Goal: Task Accomplishment & Management: Complete application form

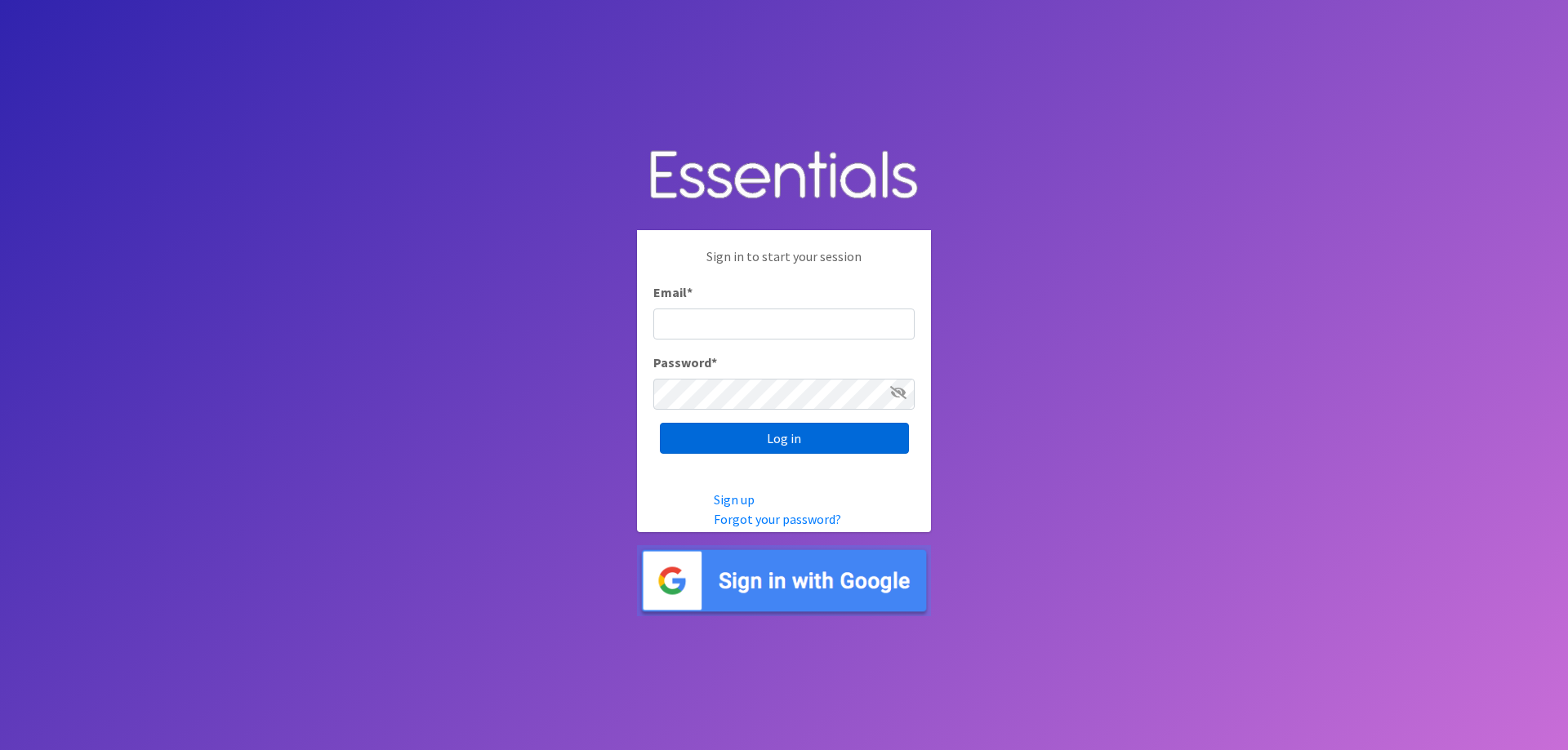
type input "[EMAIL_ADDRESS][DOMAIN_NAME]"
click at [849, 431] on input "Log in" at bounding box center [784, 439] width 249 height 31
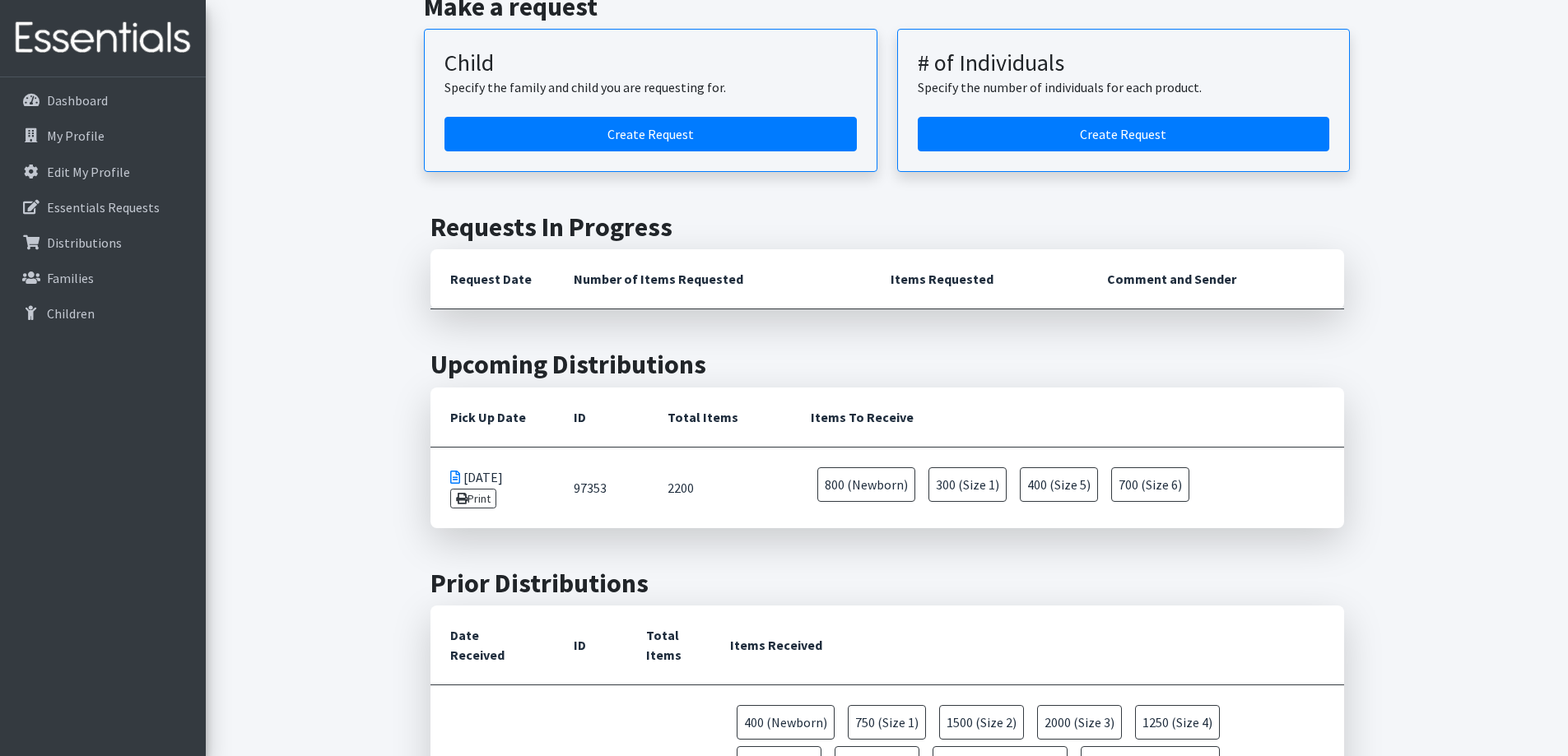
scroll to position [247, 0]
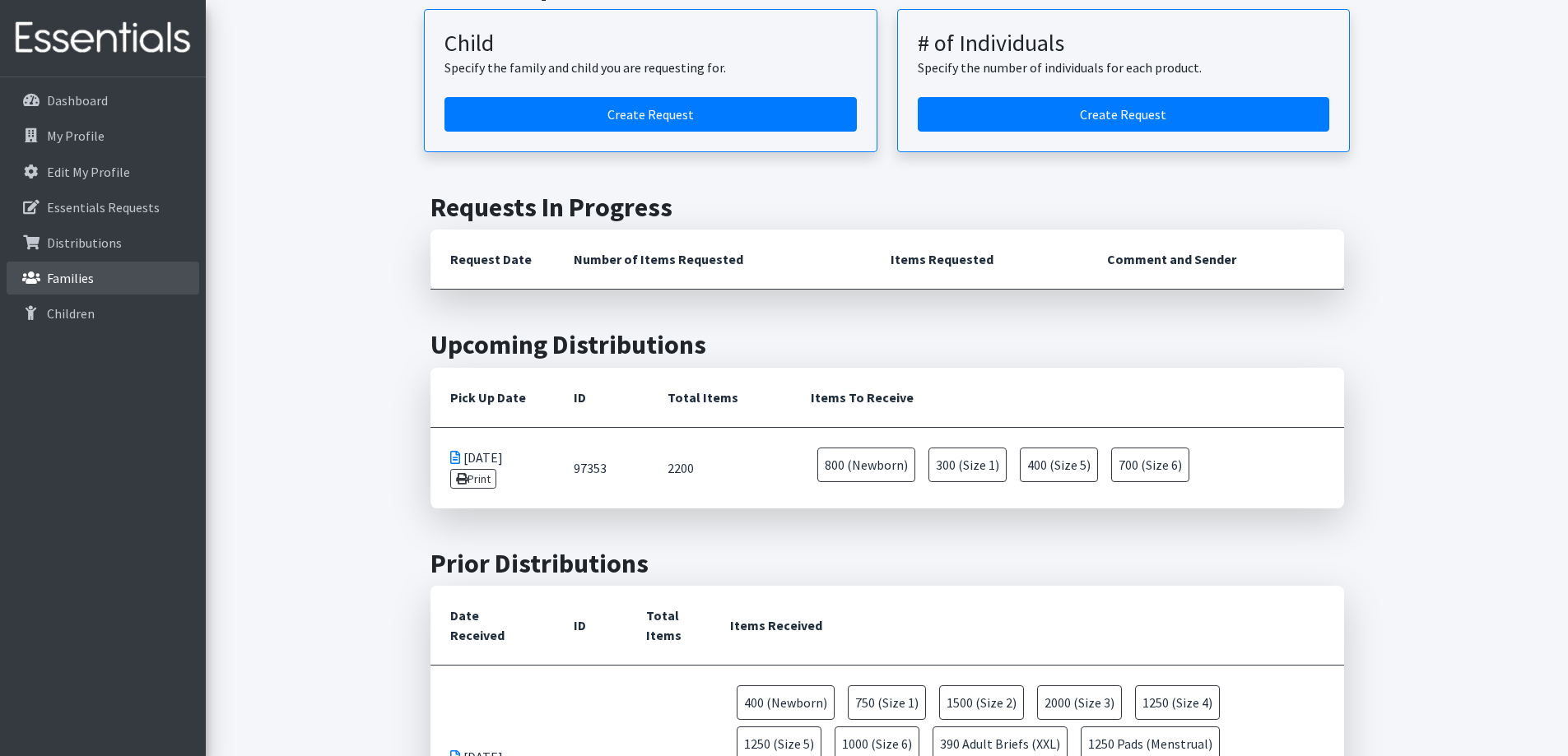
click at [102, 279] on link "Families" at bounding box center [103, 278] width 193 height 33
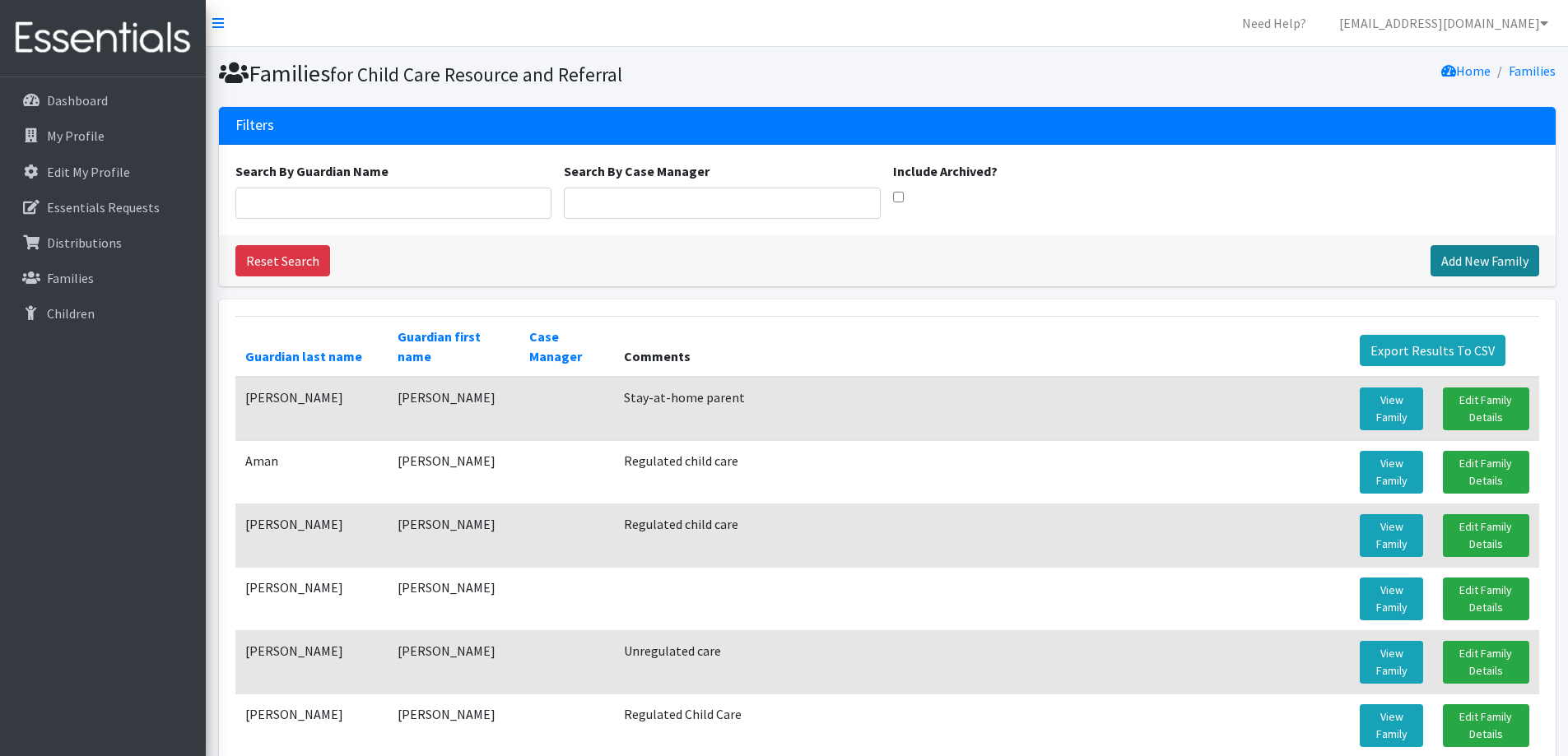
click at [1499, 266] on link "Add New Family" at bounding box center [1485, 261] width 108 height 32
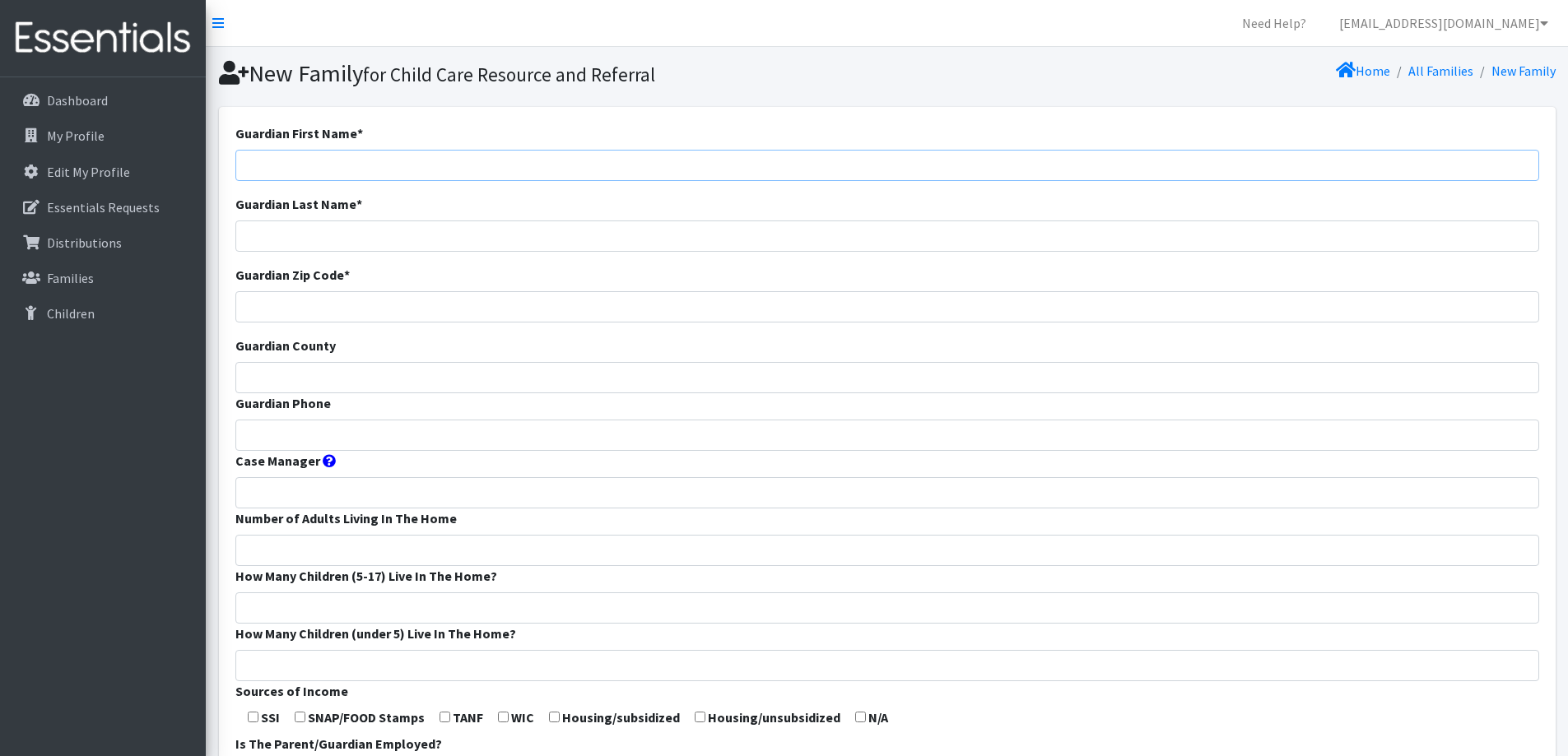
click at [641, 173] on input "Guardian First Name *" at bounding box center [887, 166] width 1304 height 32
type input "Liz"
type input "[PERSON_NAME]"
type input "54140"
click at [483, 373] on input "Guardian County" at bounding box center [887, 378] width 1304 height 32
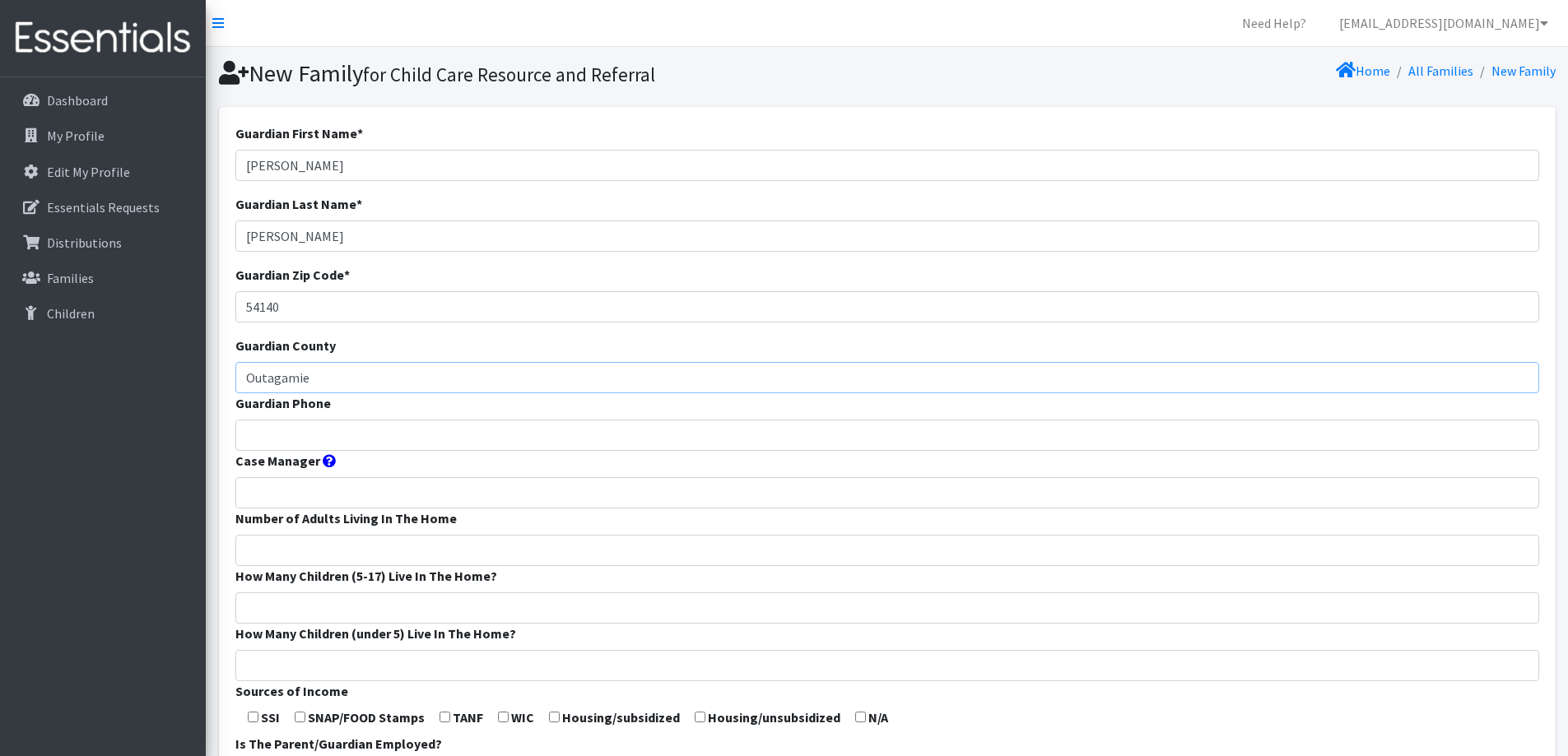
type input "Outagamie"
click at [480, 439] on input "Guardian Phone" at bounding box center [887, 436] width 1304 height 32
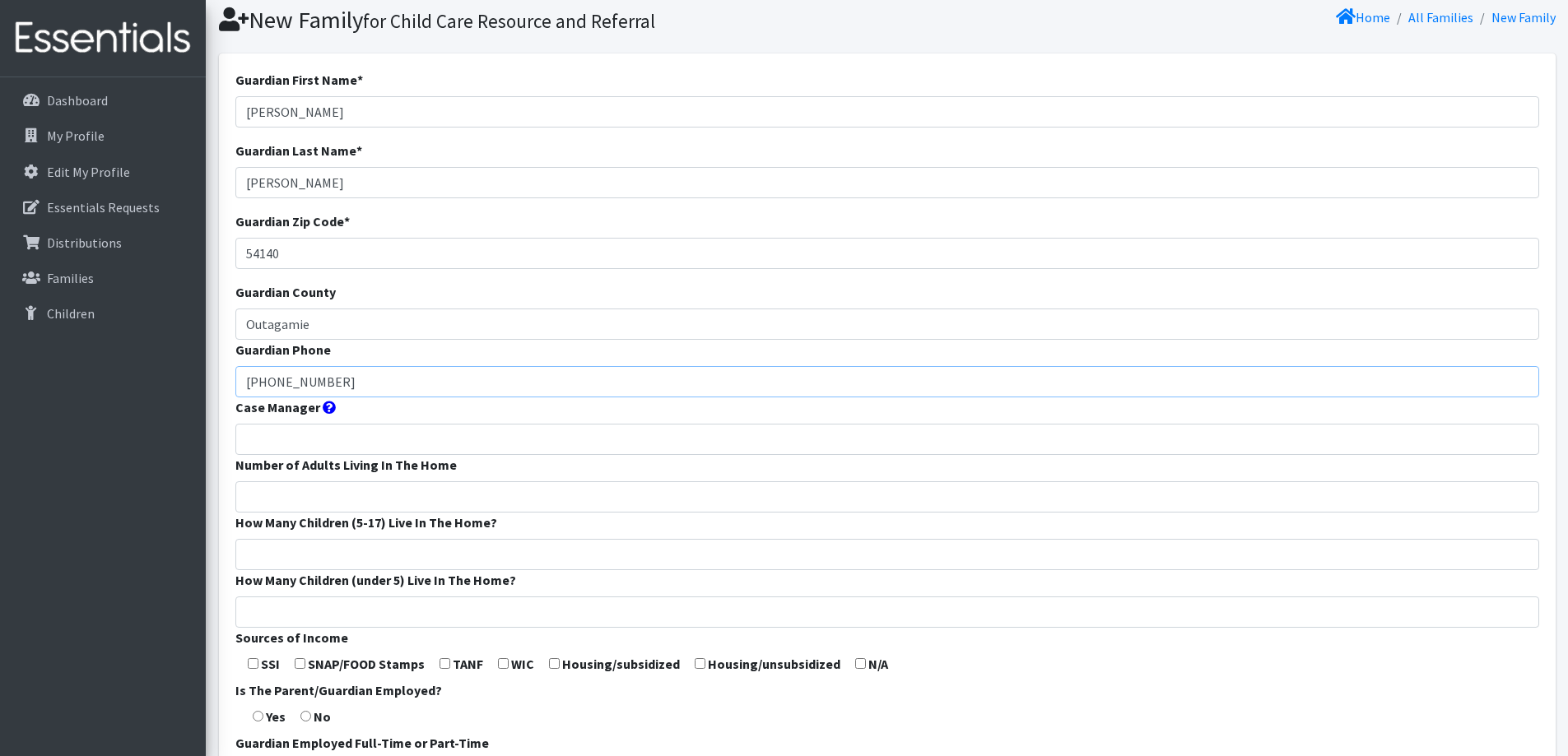
scroll to position [83, 0]
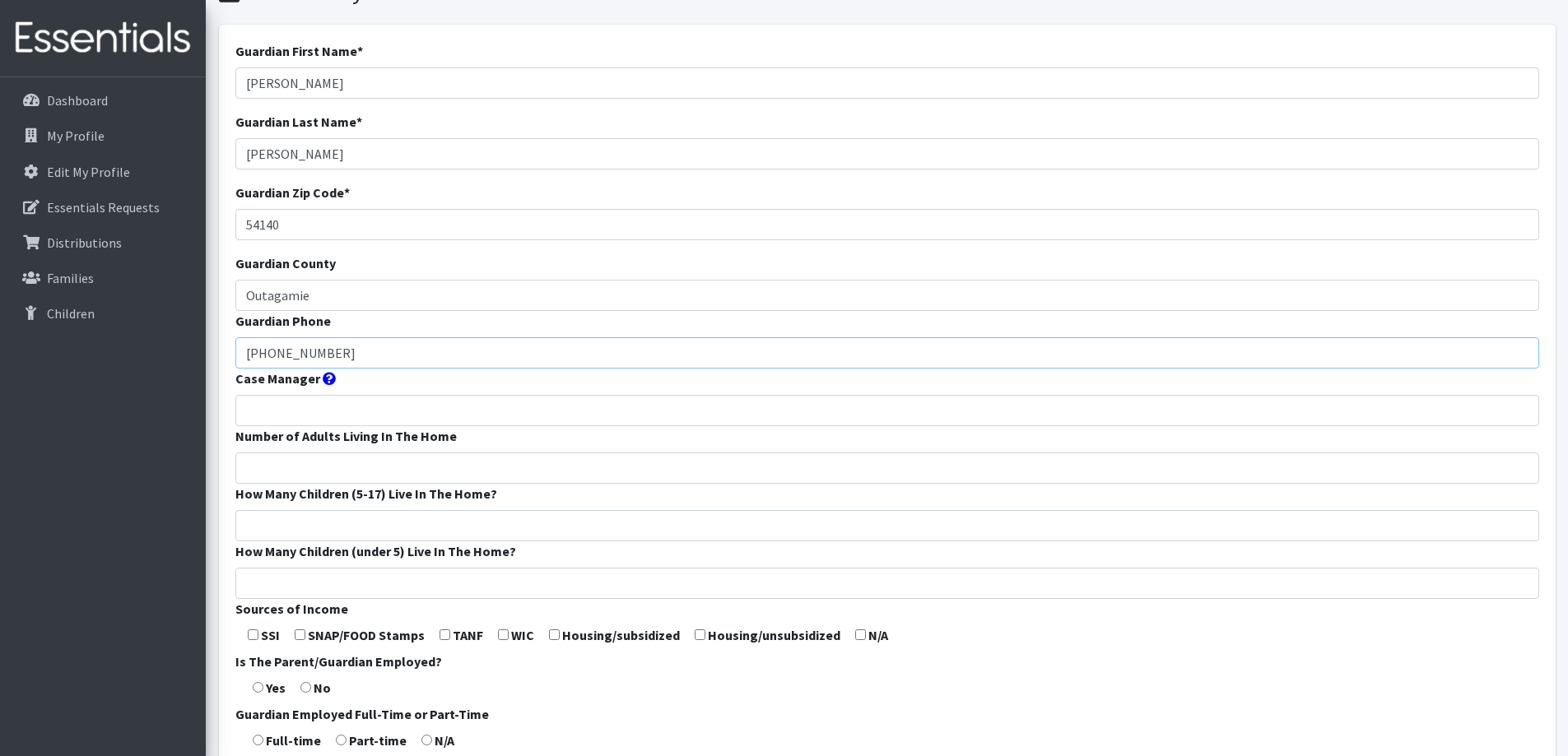
type input "920-716-0917"
click at [473, 455] on input "Number of Adults Living In The Home" at bounding box center [887, 468] width 1304 height 32
type input "2"
click at [427, 525] on input "How Many Children (5-17) Live In The Home?" at bounding box center [887, 526] width 1304 height 32
type input "1"
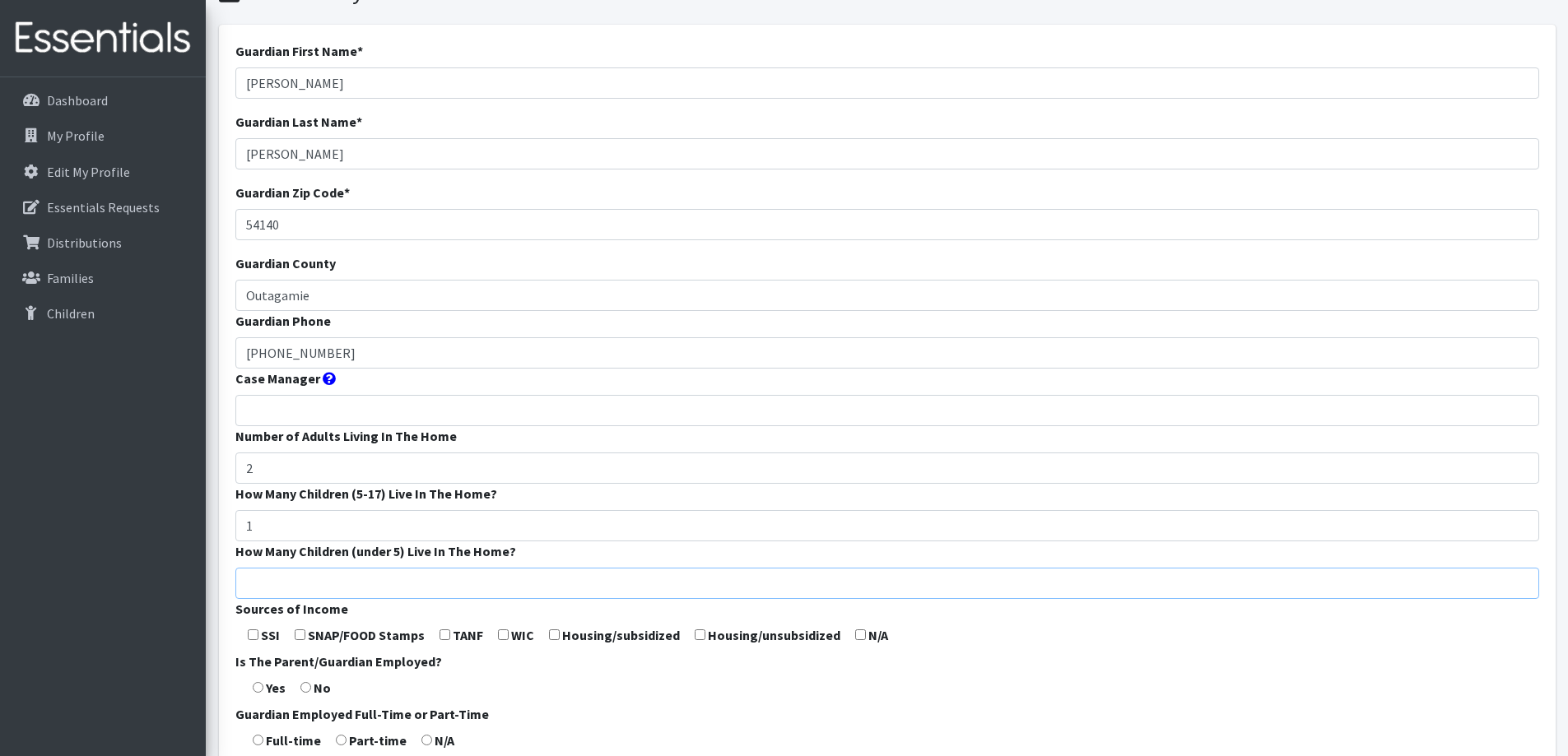
click at [426, 583] on input "How Many Children (under 5) Live In The Home?" at bounding box center [887, 583] width 1304 height 32
type input "1"
click at [944, 673] on form "Guardian First Name * Liz Guardian Last Name * Tittle Guardian Zip Code * 54140…" at bounding box center [887, 528] width 1304 height 976
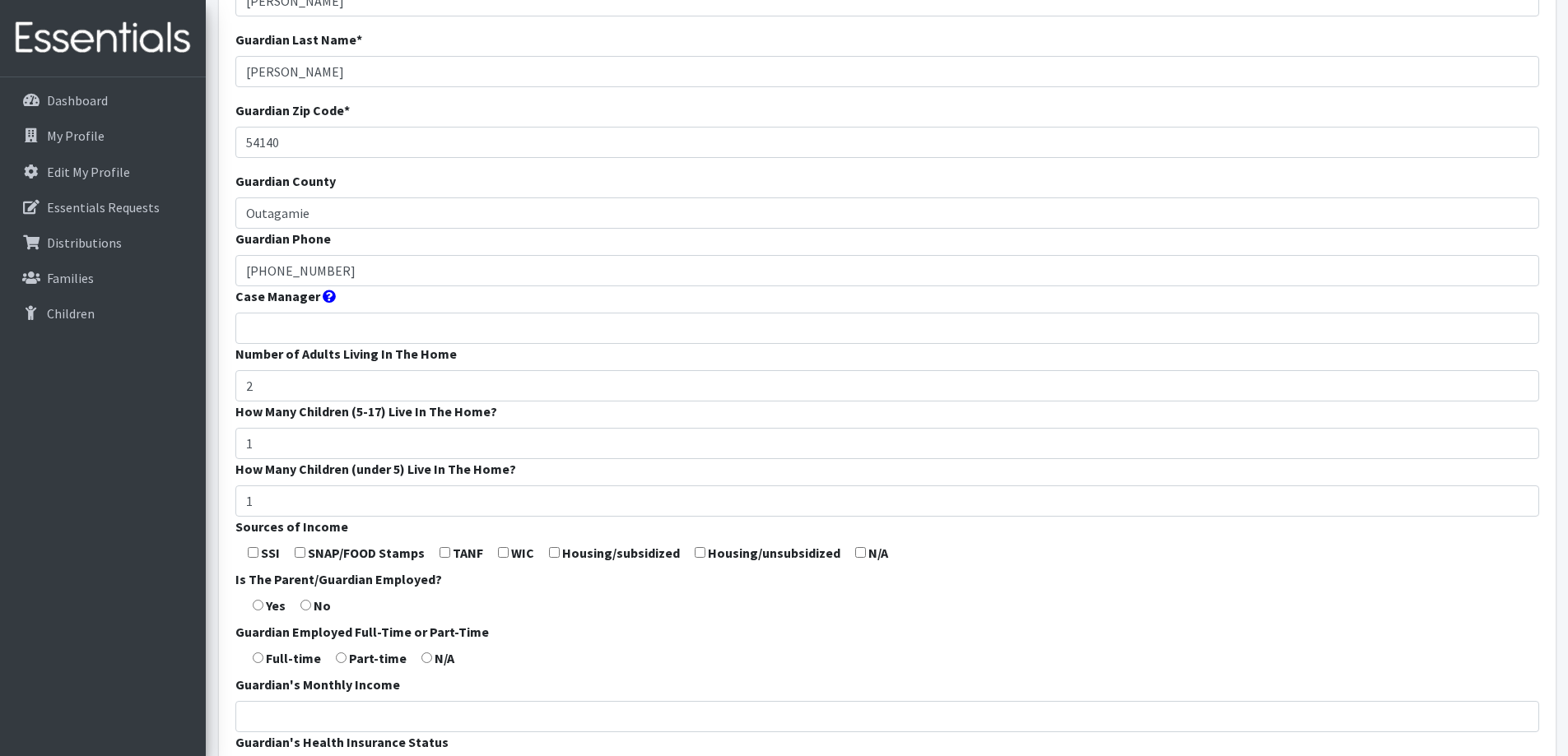
click at [857, 554] on input "checkbox" at bounding box center [860, 553] width 11 height 11
checkbox input "true"
click at [257, 604] on input "radio" at bounding box center [258, 605] width 11 height 11
radio input "true"
click at [259, 663] on form "Guardian First Name * Liz Guardian Last Name * Tittle Guardian Zip Code * 54140…" at bounding box center [887, 447] width 1304 height 976
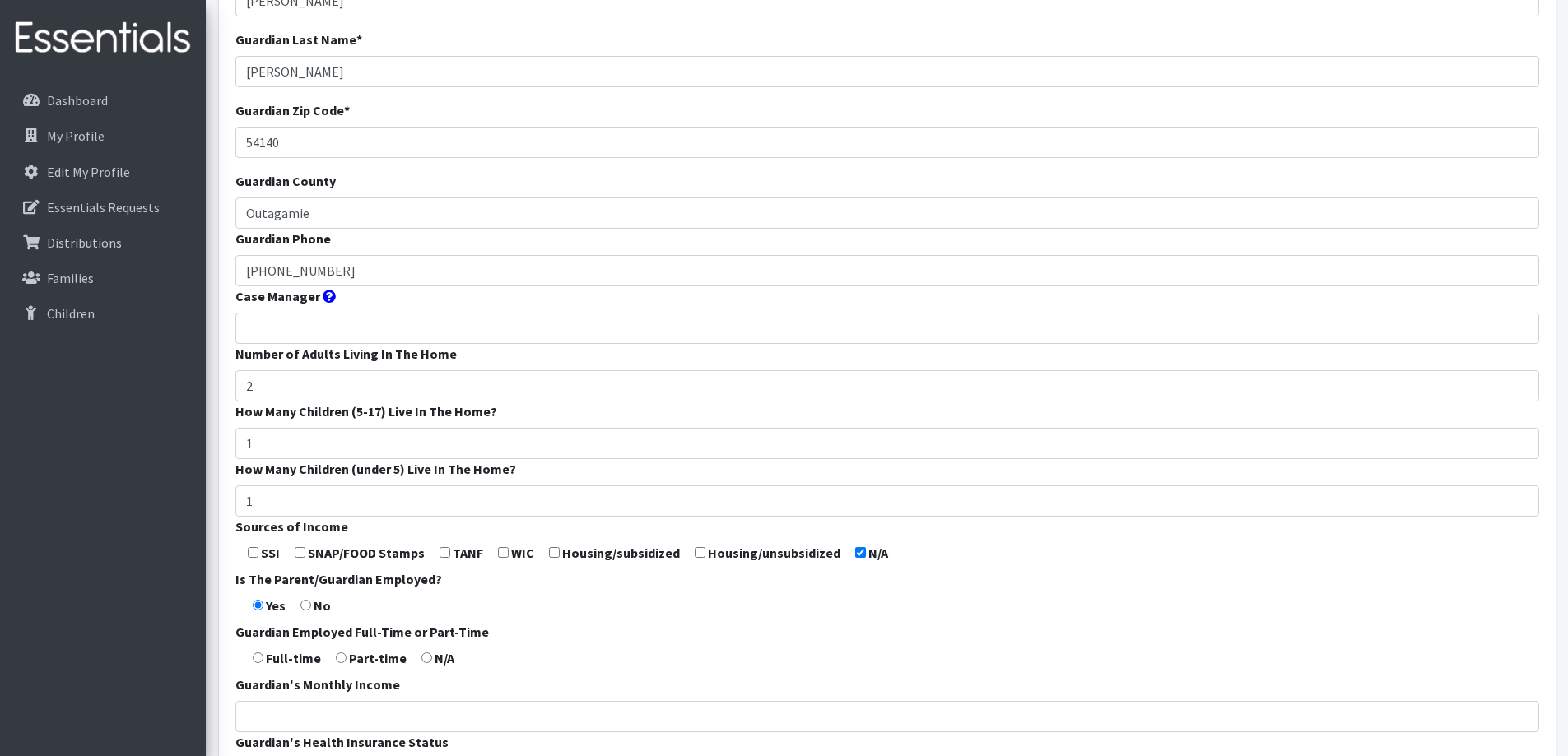
click at [256, 653] on input "radio" at bounding box center [258, 658] width 11 height 11
radio input "true"
click at [283, 705] on input "Guardian's Monthly Income" at bounding box center [887, 717] width 1304 height 32
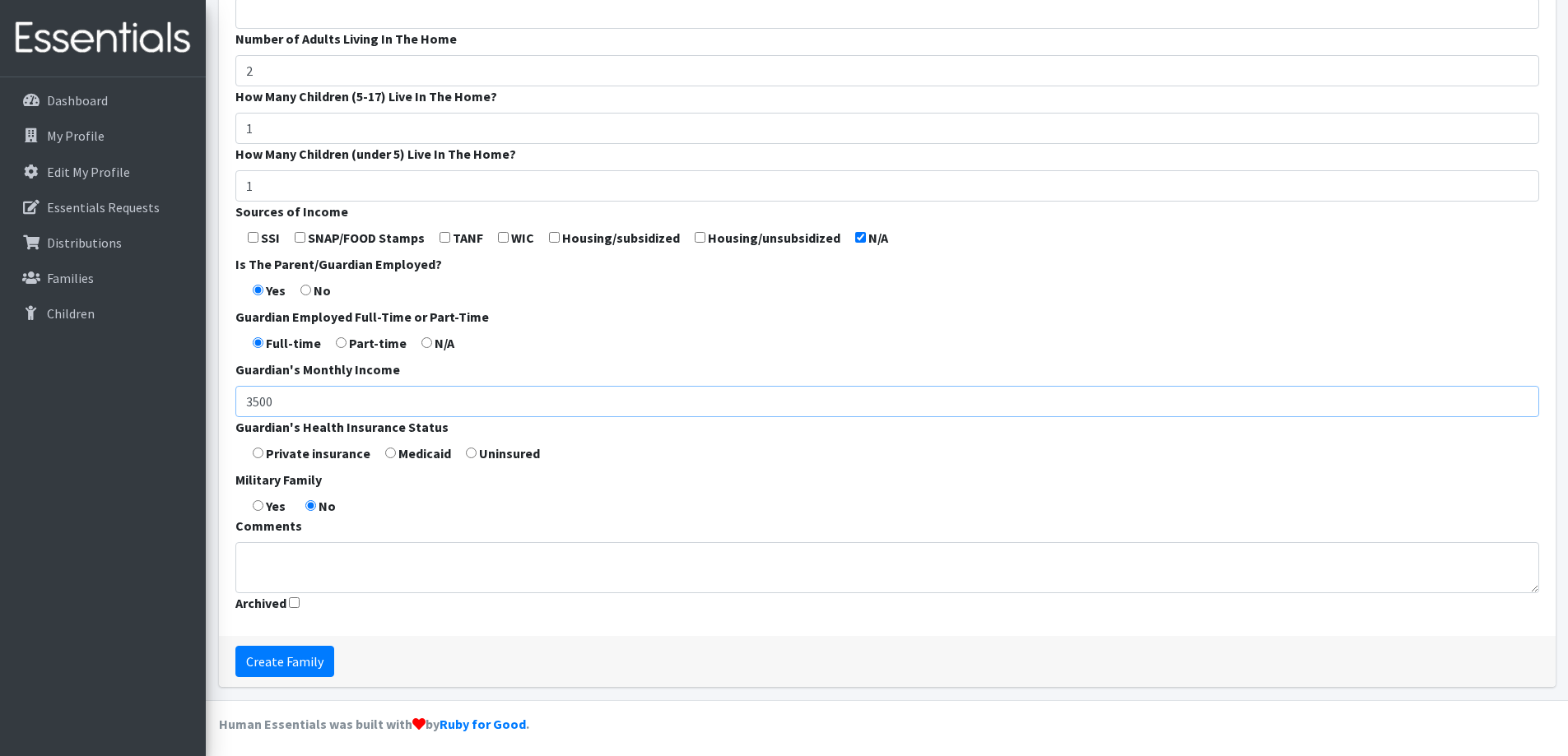
scroll to position [486, 0]
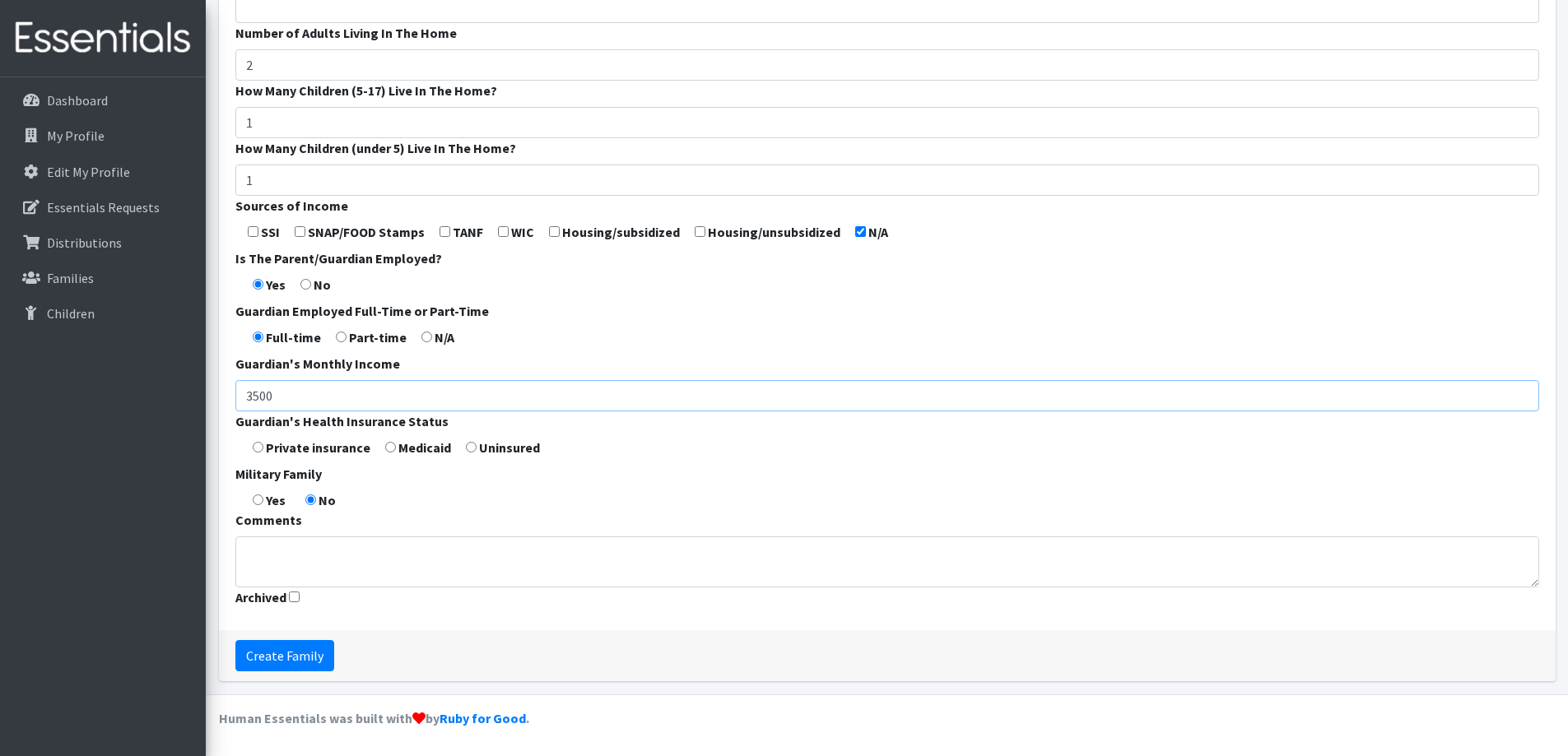
type input "3500"
click at [257, 447] on input "radio" at bounding box center [258, 447] width 11 height 11
radio input "true"
click at [281, 648] on input "Create Family" at bounding box center [284, 656] width 98 height 32
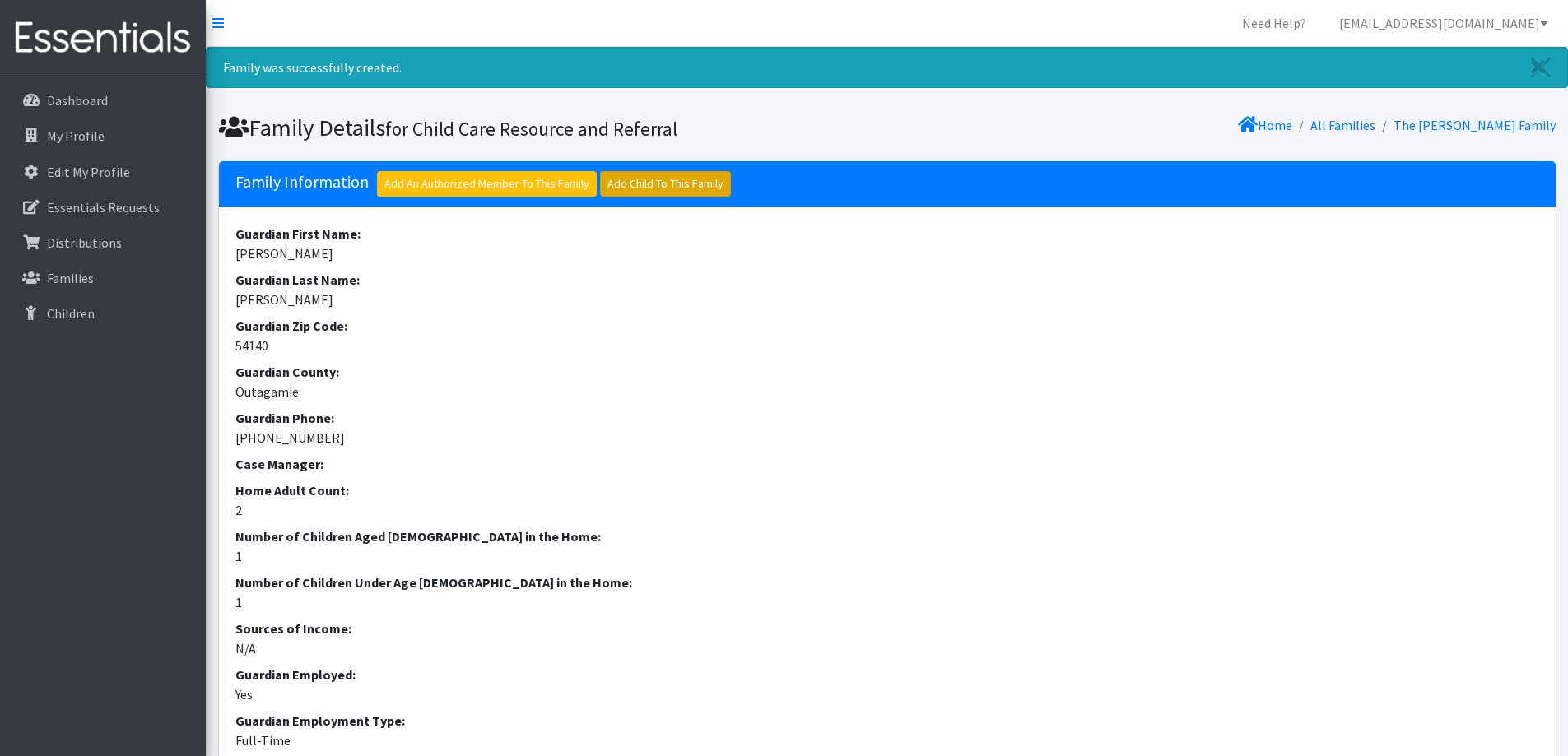
click at [627, 184] on link "Add Child To This Family" at bounding box center [665, 183] width 131 height 26
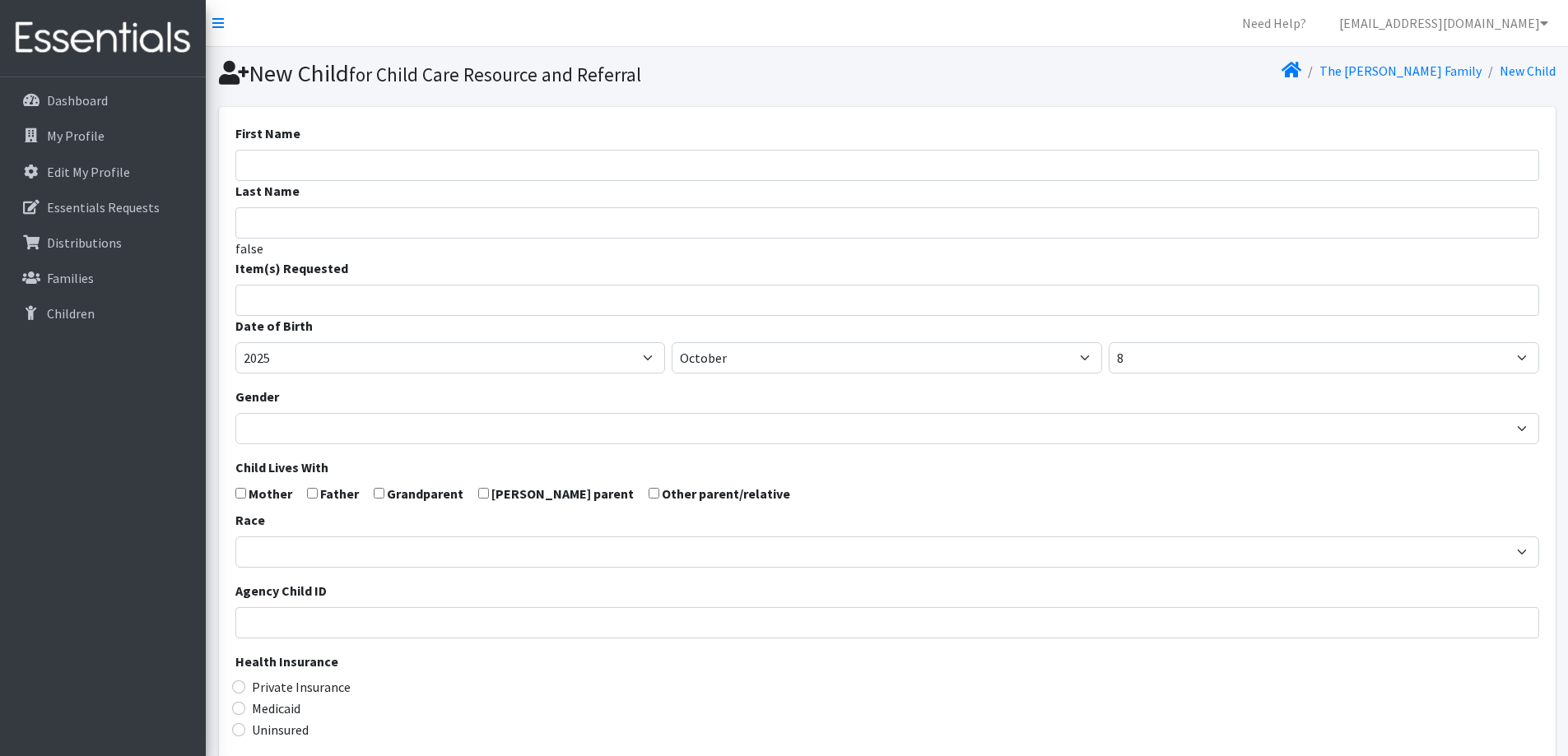
select select
click at [456, 163] on input "First Name" at bounding box center [887, 166] width 1304 height 32
type input "[PERSON_NAME]"
click at [463, 313] on span at bounding box center [887, 301] width 1304 height 32
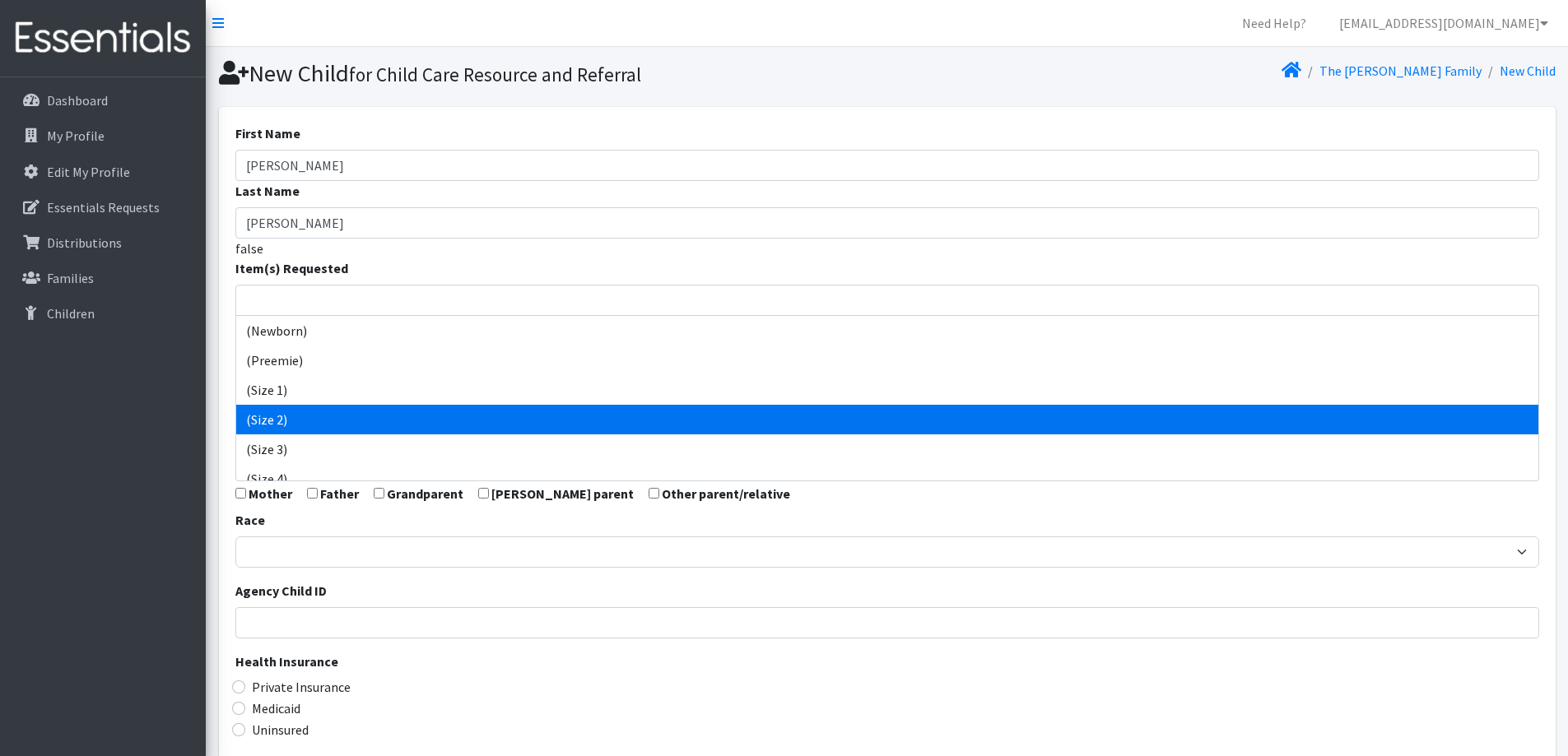
select select "14510"
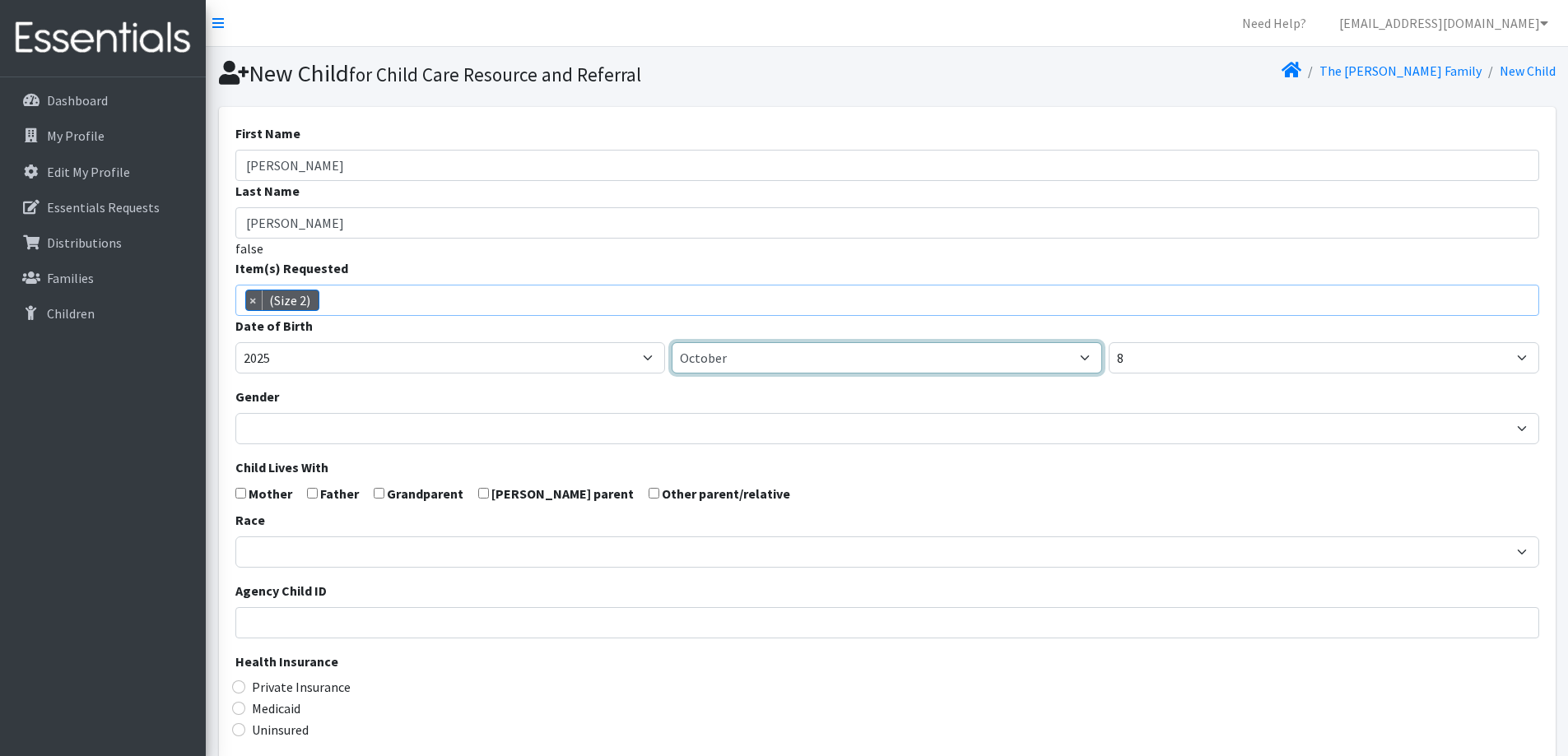
click at [681, 353] on select "January February March April May June July August September October November De…" at bounding box center [887, 358] width 430 height 32
select select "2"
click at [672, 343] on select "January February March April May June July August September October November De…" at bounding box center [887, 358] width 430 height 32
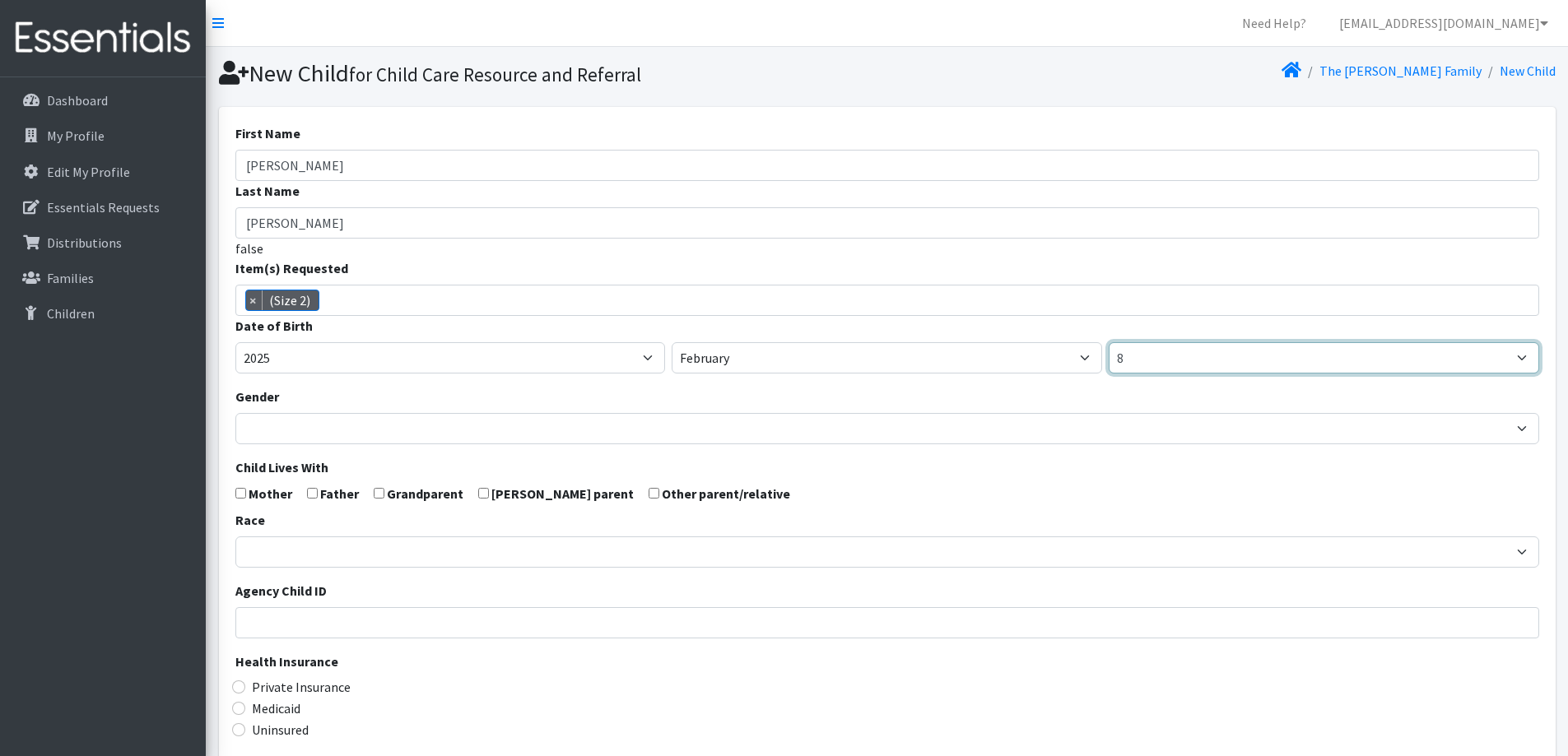
click at [1174, 360] on select "1 2 3 4 5 6 7 8 9 10 11 12 13 14 15 16 17 18 19 20 21 22 23 24 25 26 27 28 29 3…" at bounding box center [1324, 358] width 430 height 32
select select "2"
click at [1109, 343] on select "1 2 3 4 5 6 7 8 9 10 11 12 13 14 15 16 17 18 19 20 21 22 23 24 25 26 27 28 29 3…" at bounding box center [1324, 358] width 430 height 32
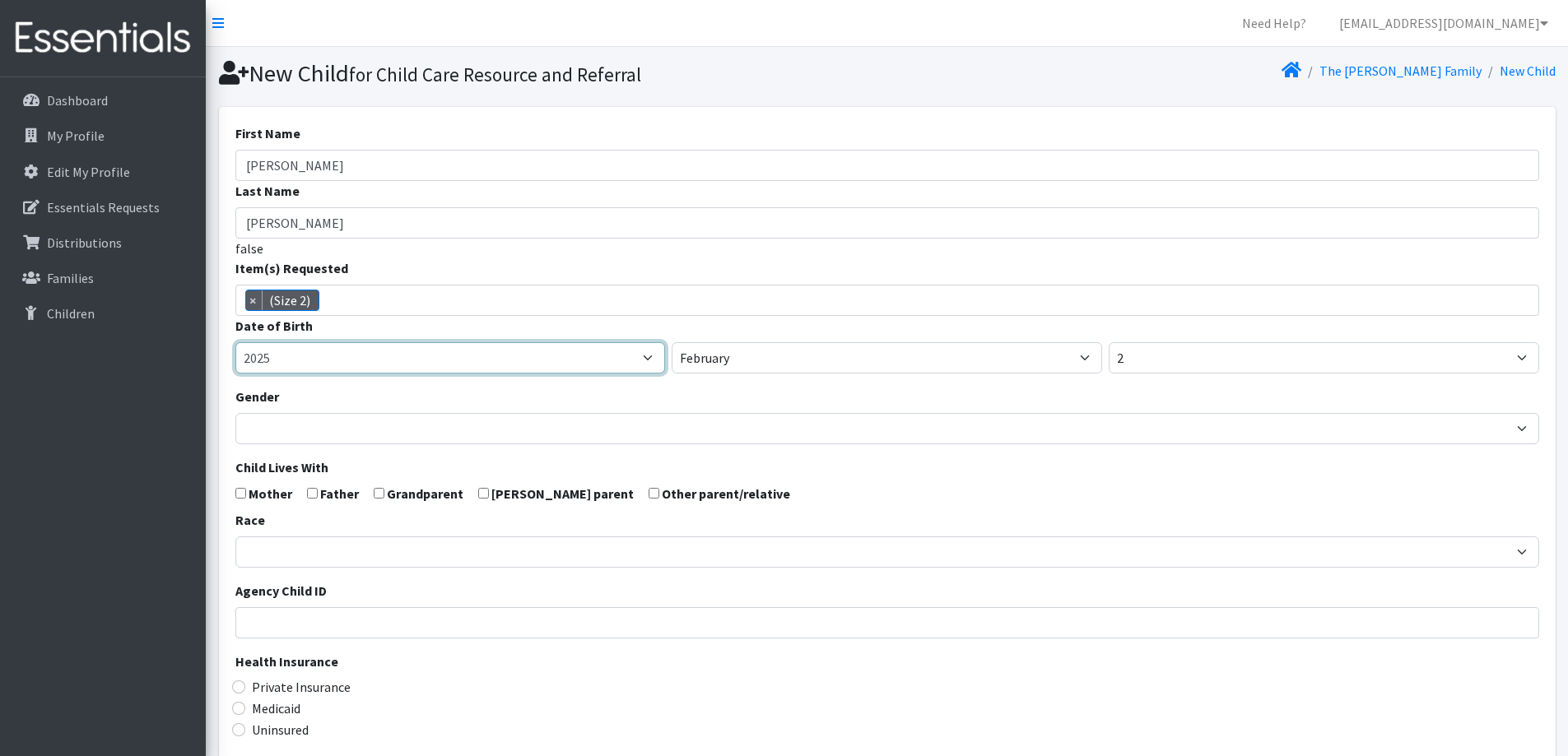
click at [460, 366] on select "2005 2006 2007 2008 2009 2010 2011 2012 2013 2014 2015 2016 2017 2018 2019 2020…" at bounding box center [450, 358] width 430 height 32
select select "2022"
click at [235, 343] on select "2005 2006 2007 2008 2009 2010 2011 2012 2013 2014 2015 2016 2017 2018 2019 2020…" at bounding box center [450, 358] width 430 height 32
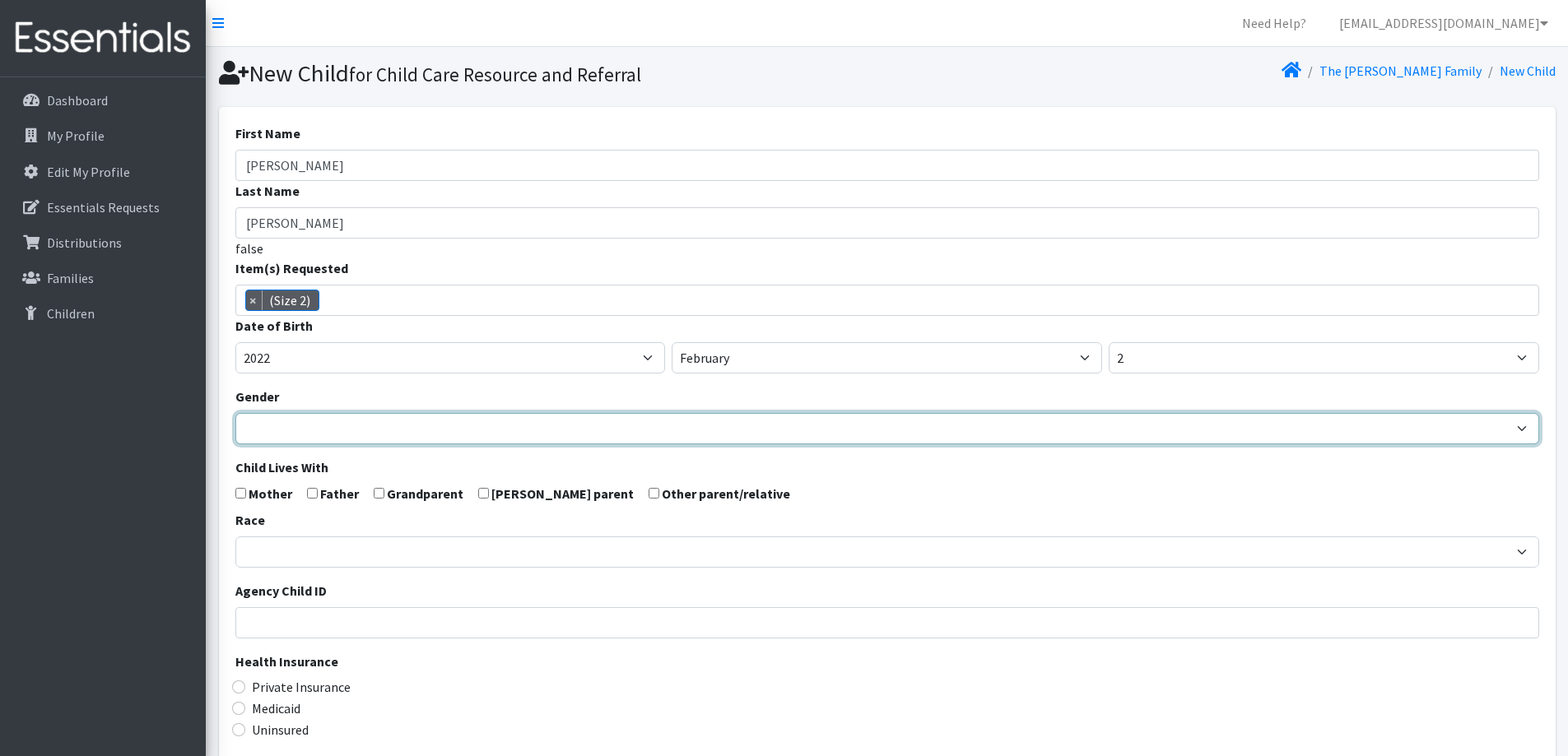
click at [473, 433] on select "[DEMOGRAPHIC_DATA] [DEMOGRAPHIC_DATA]" at bounding box center [887, 429] width 1304 height 32
select select "[DEMOGRAPHIC_DATA]"
click at [235, 413] on select "[DEMOGRAPHIC_DATA] [DEMOGRAPHIC_DATA]" at bounding box center [887, 429] width 1304 height 32
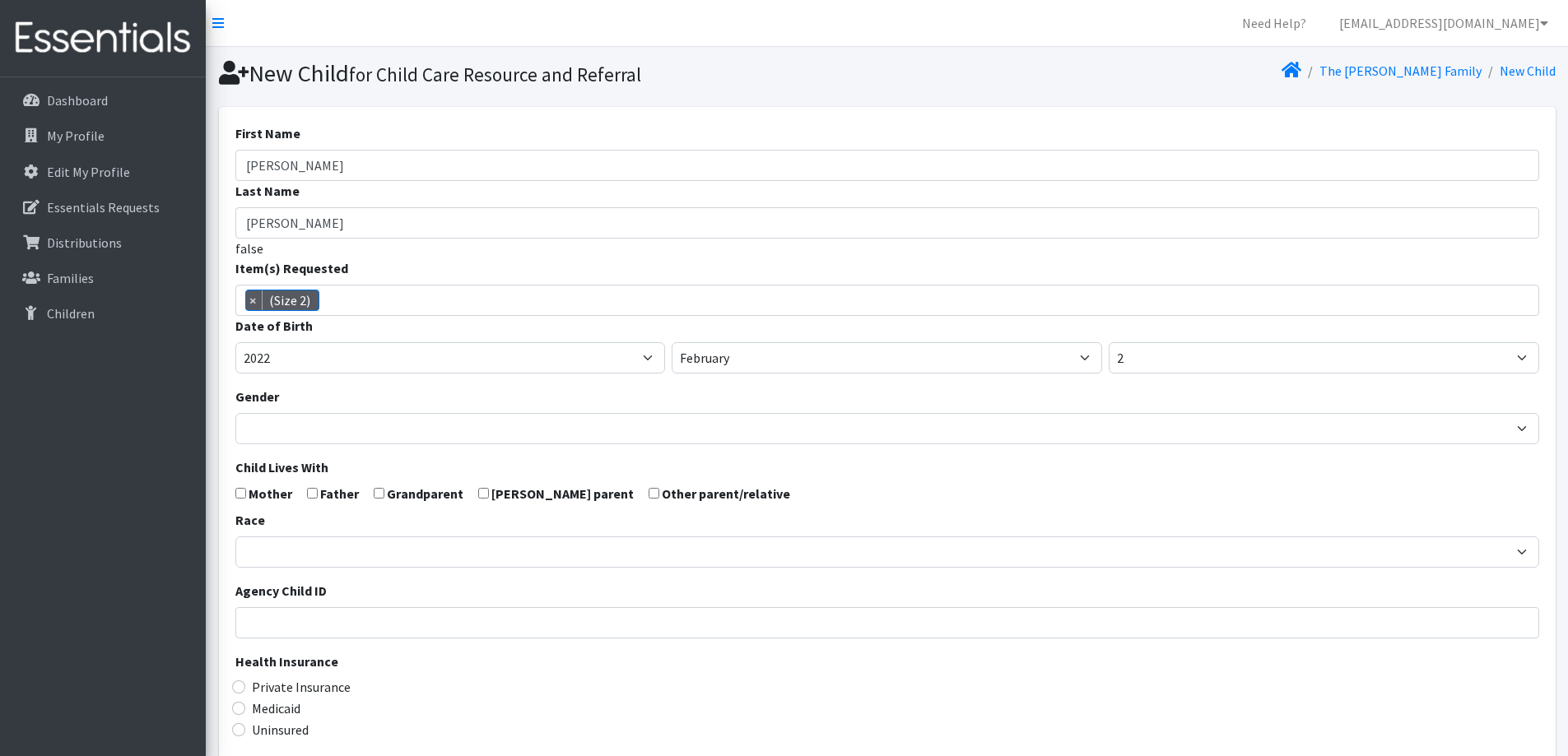
click at [235, 492] on input "checkbox" at bounding box center [240, 493] width 11 height 11
checkbox input "true"
click at [308, 498] on form "First Name [PERSON_NAME] Last Name [PERSON_NAME] false Item(s) Requested (Newbo…" at bounding box center [887, 539] width 1304 height 832
click at [312, 497] on input "checkbox" at bounding box center [312, 493] width 11 height 11
checkbox input "true"
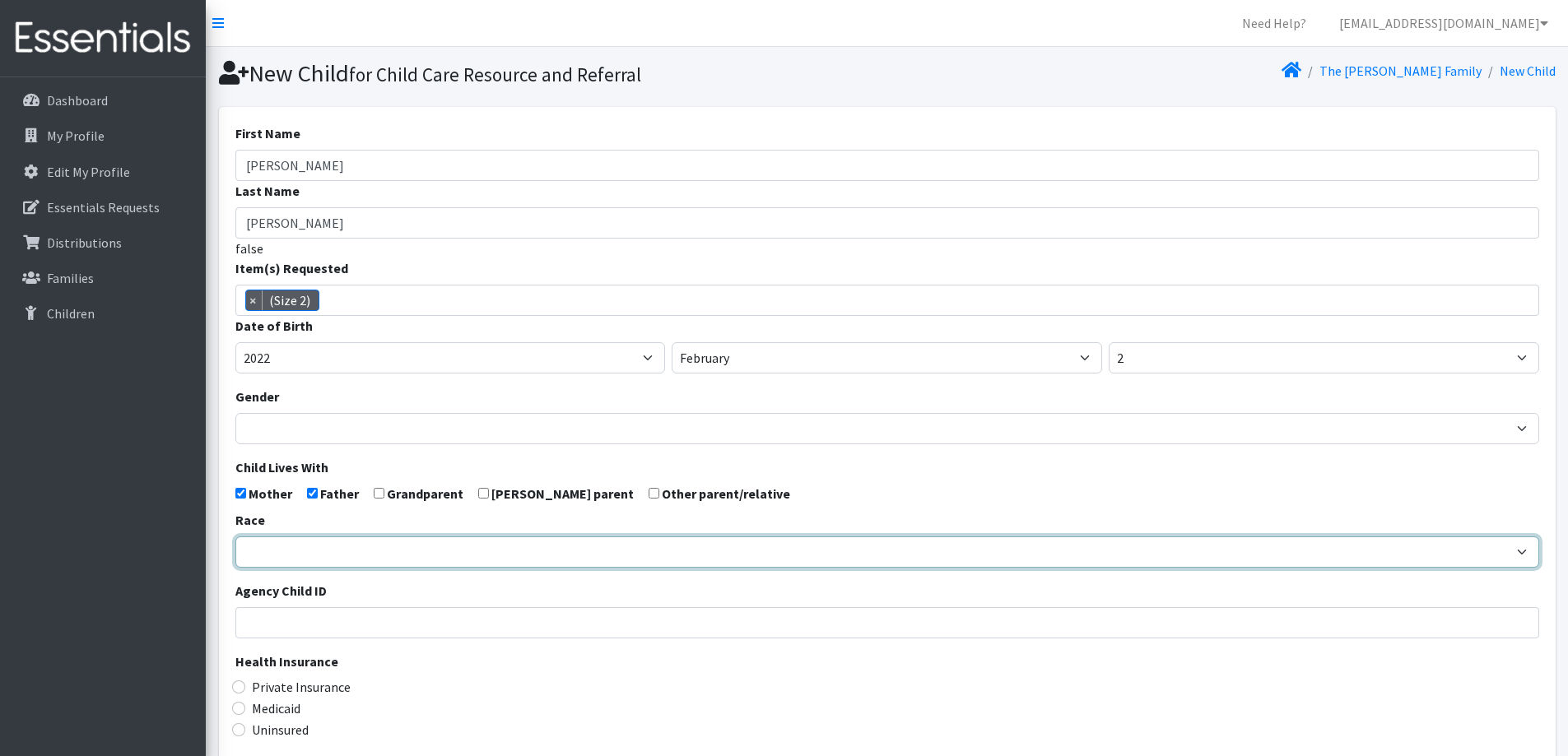
click at [326, 541] on select "[DEMOGRAPHIC_DATA] Caucasian Hispanic [DEMOGRAPHIC_DATA] [DEMOGRAPHIC_DATA] Isl…" at bounding box center [887, 553] width 1304 height 32
select select "Caucasian"
click at [235, 537] on select "[DEMOGRAPHIC_DATA] Caucasian Hispanic [DEMOGRAPHIC_DATA] [DEMOGRAPHIC_DATA] Isl…" at bounding box center [887, 553] width 1304 height 32
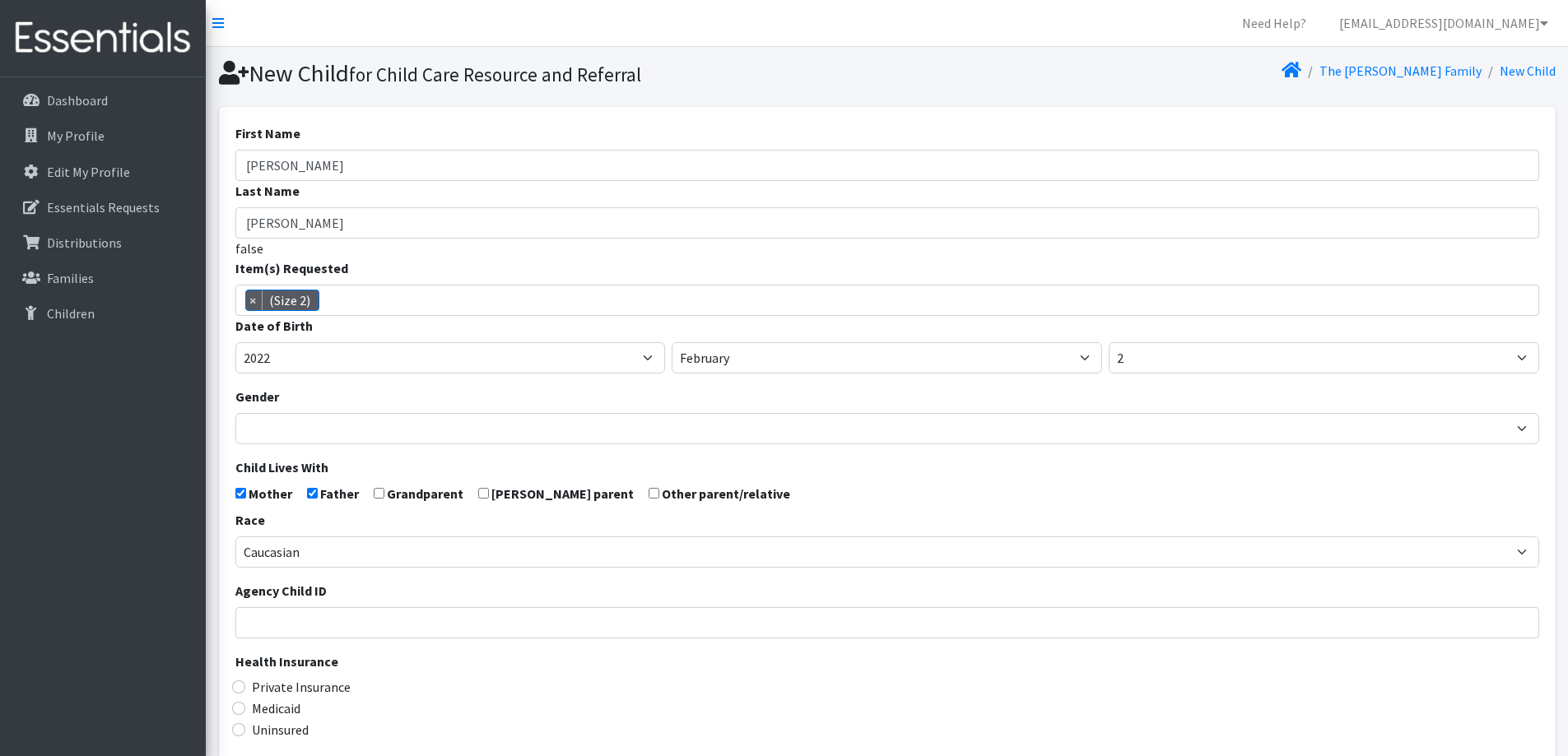
click at [450, 697] on fieldset "Health Insurance Private Insurance Medicaid Uninsured" at bounding box center [887, 697] width 1304 height 90
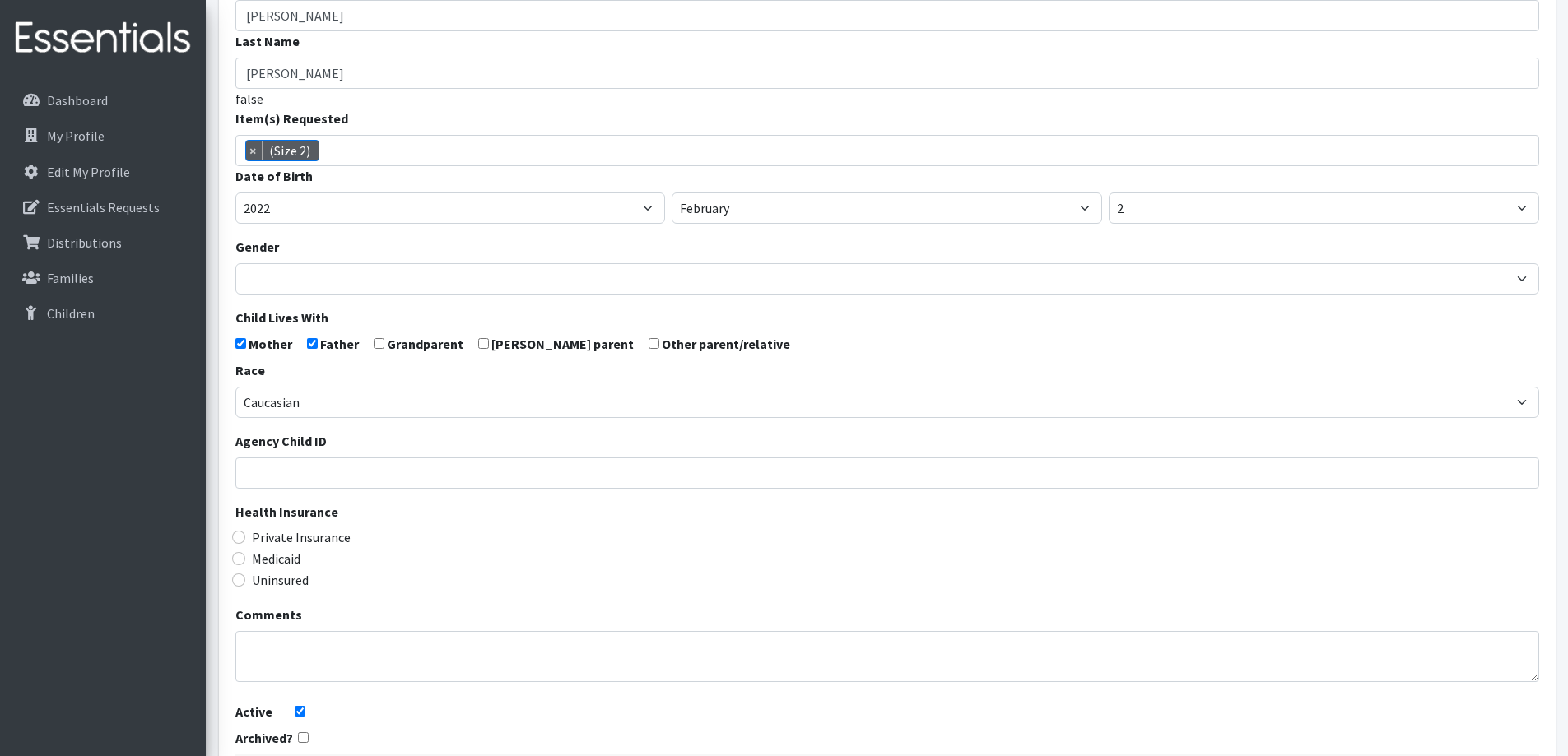
scroll to position [164, 0]
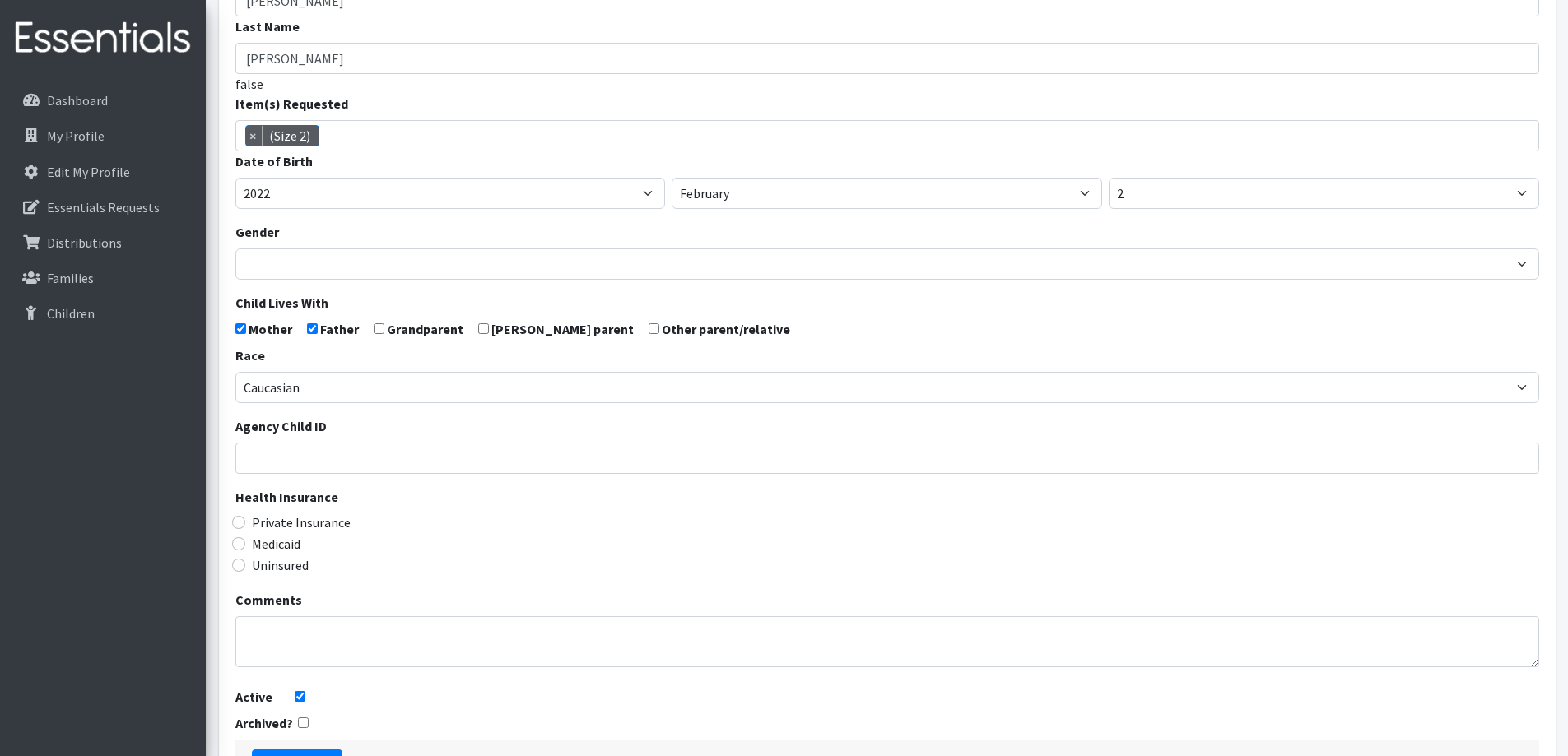
click at [318, 522] on label "Private Insurance" at bounding box center [301, 523] width 98 height 20
click at [245, 522] on input "Private Insurance" at bounding box center [238, 523] width 13 height 13
radio input "true"
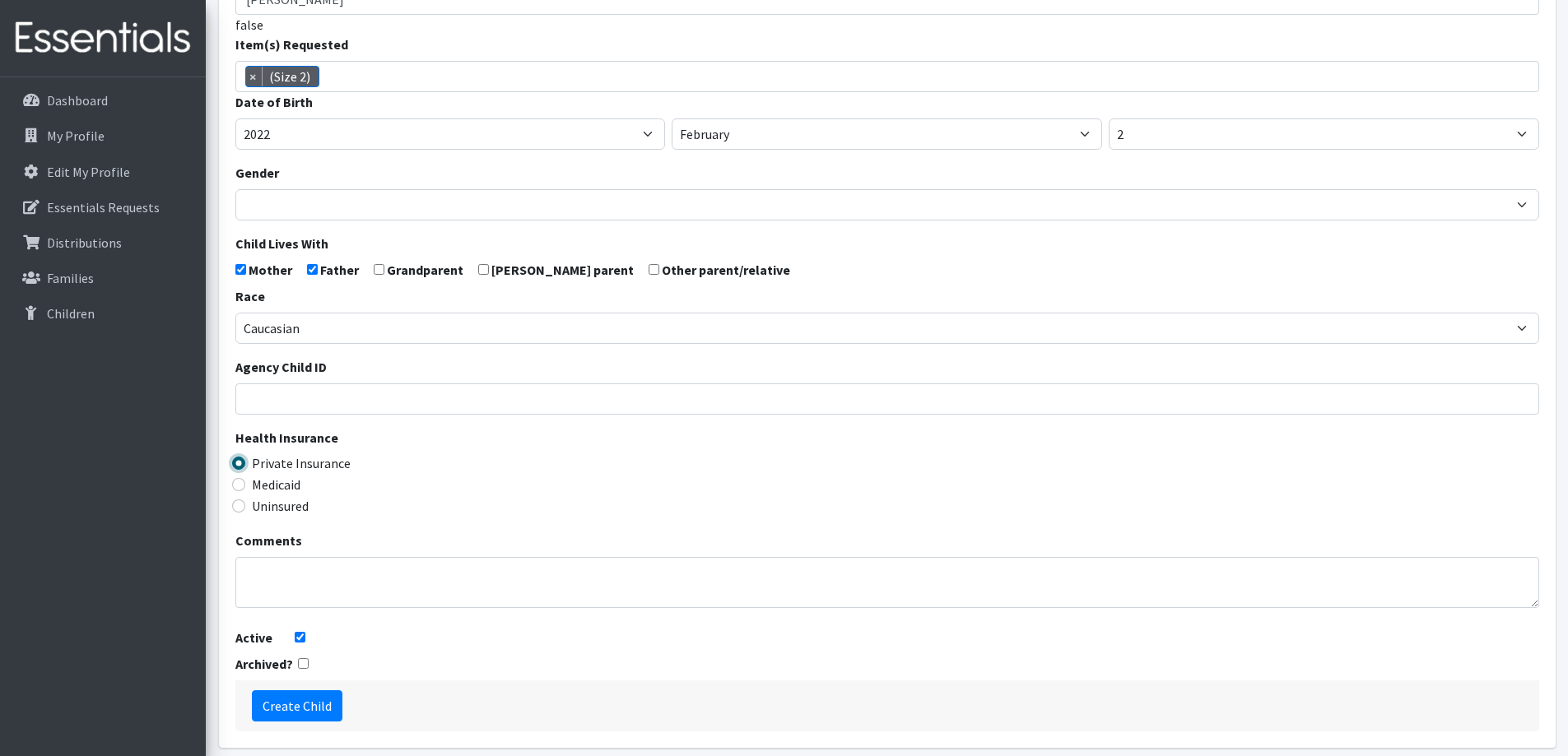
scroll to position [291, 0]
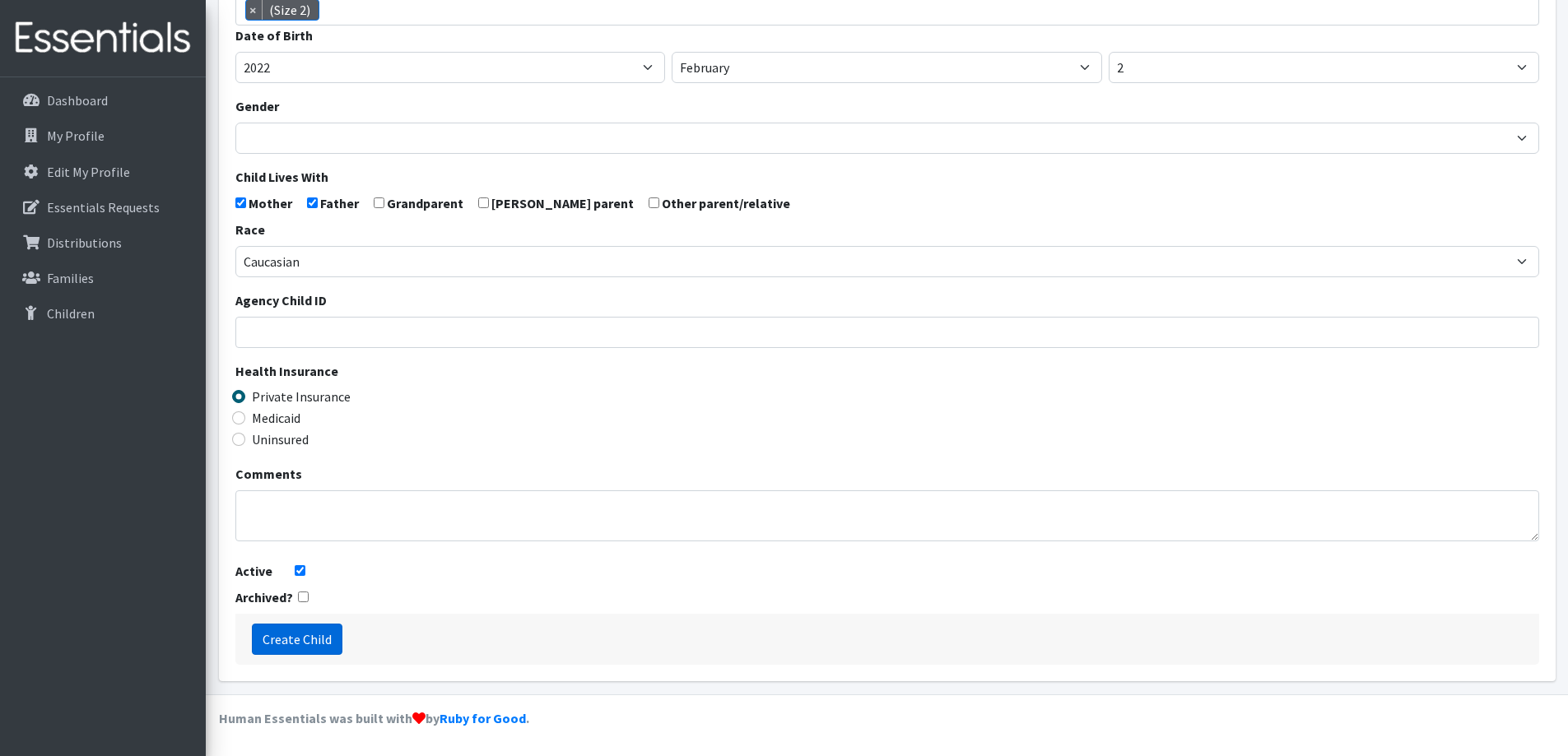
click at [302, 634] on input "Create Child" at bounding box center [297, 639] width 91 height 32
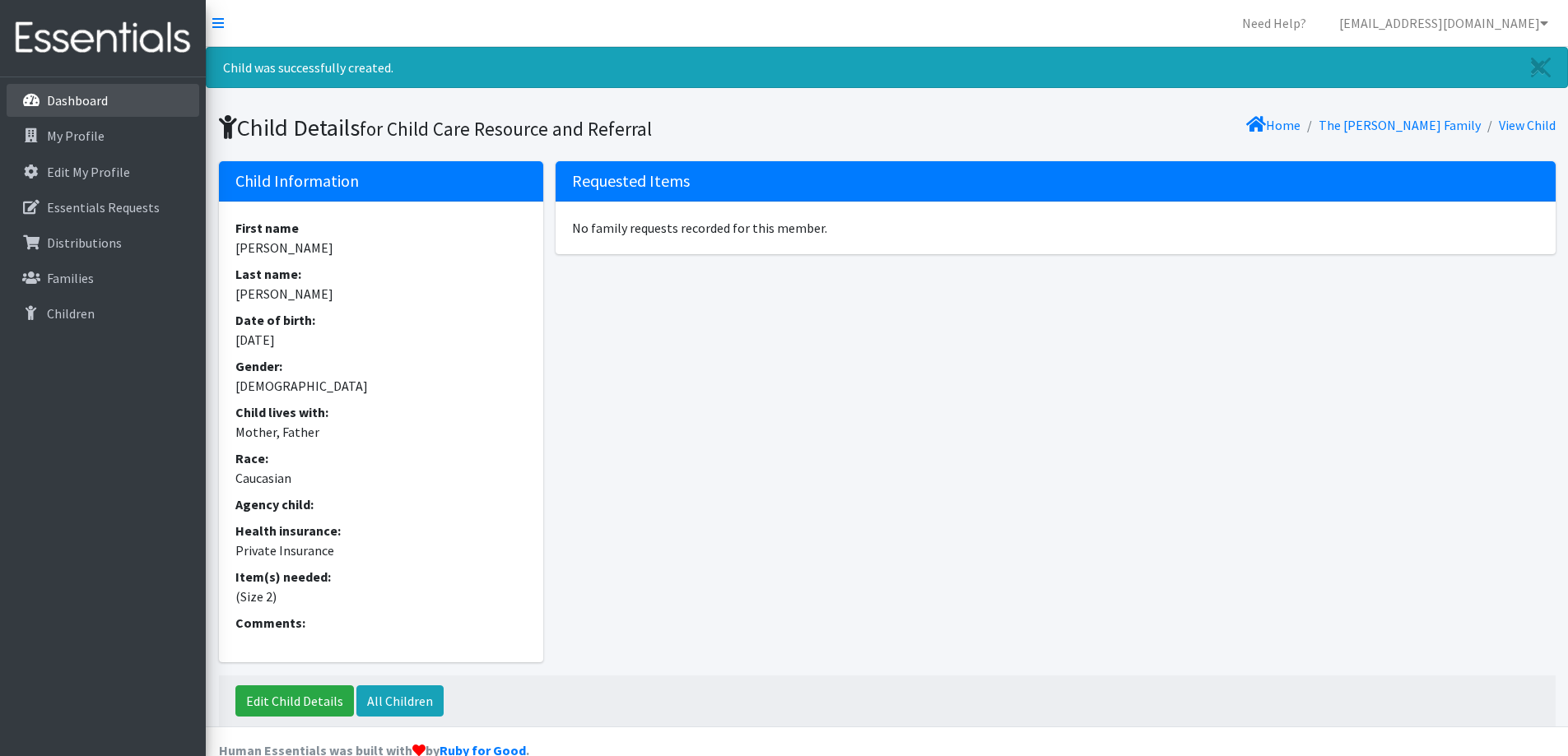
click at [160, 114] on link "Dashboard" at bounding box center [103, 100] width 193 height 33
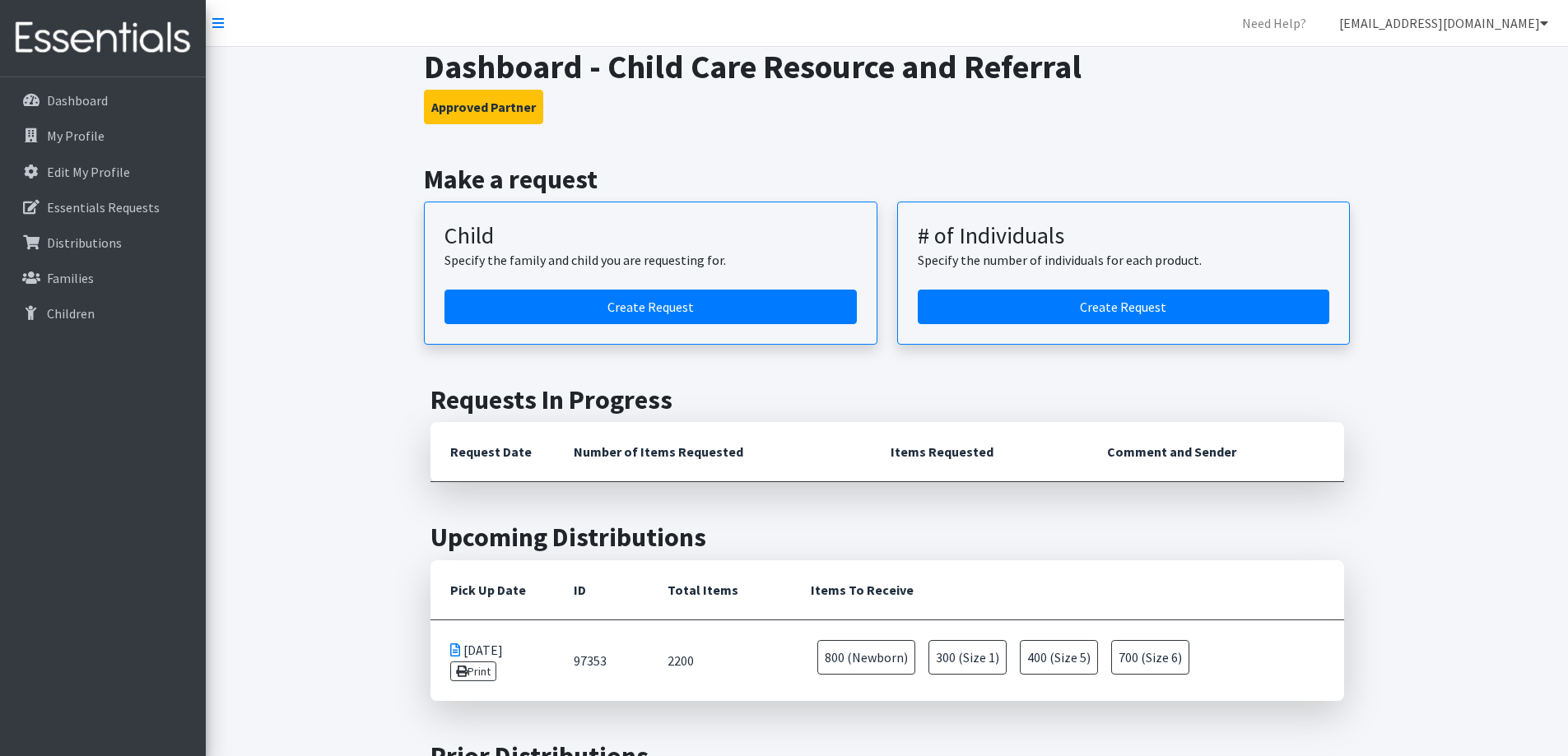
click at [1517, 34] on link "[EMAIL_ADDRESS][DOMAIN_NAME]" at bounding box center [1444, 23] width 235 height 33
click at [1411, 118] on link "Logout" at bounding box center [1446, 126] width 229 height 33
